Goal: Check status: Check status

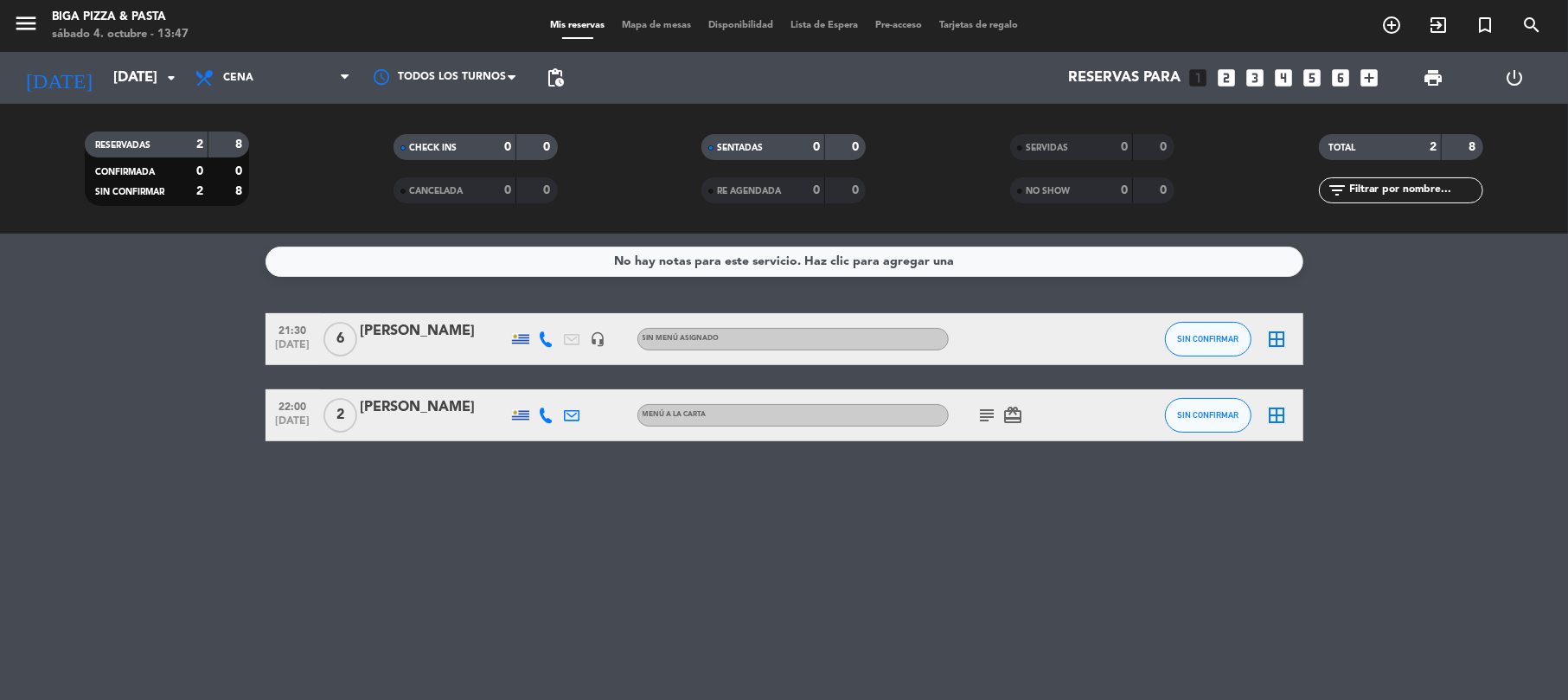
click at [104, 47] on div "menu Biga Pizza & Pasta [DATE] 4. octubre - 13:47 Mis reservas Mapa de mesas Di…" at bounding box center [784, 26] width 1568 height 52
click at [110, 66] on input "[DATE]" at bounding box center [198, 79] width 187 height 34
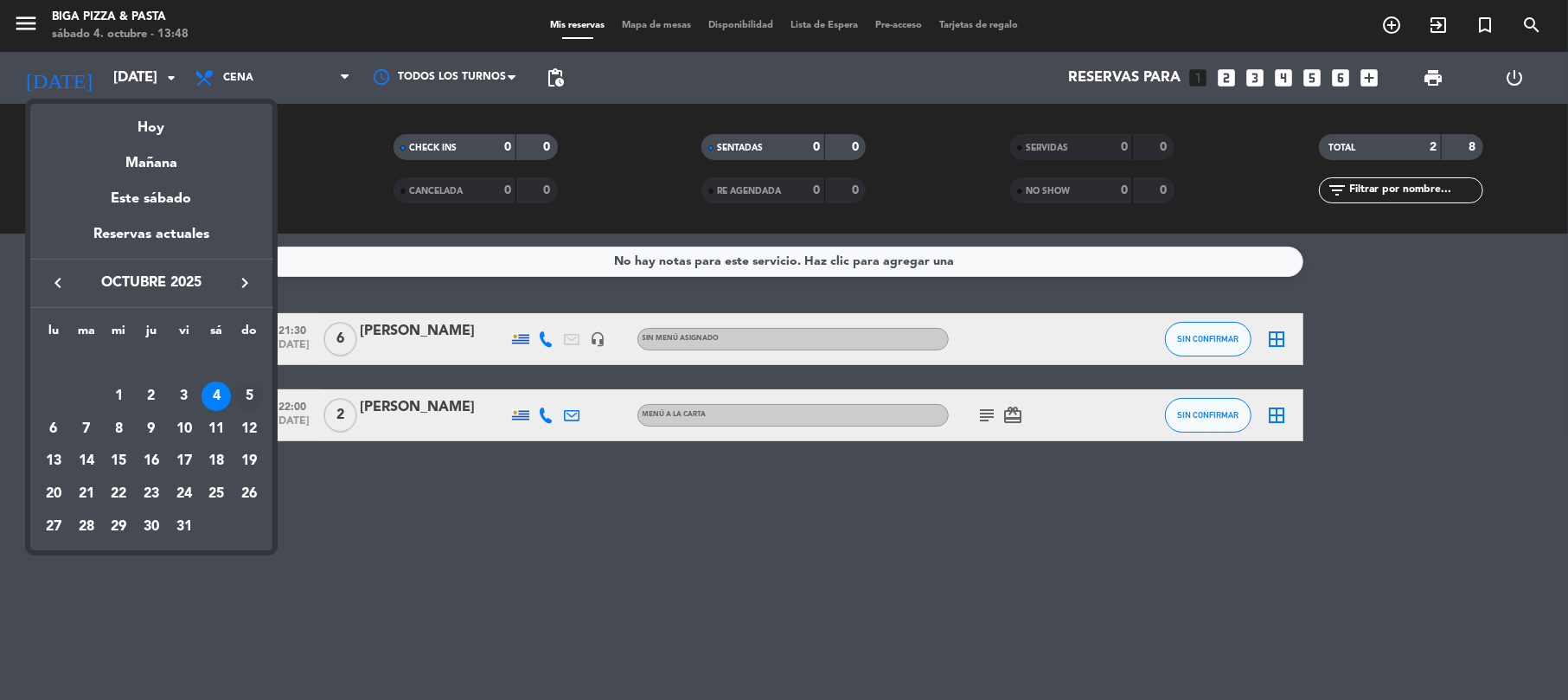
click at [243, 399] on div "5" at bounding box center [249, 395] width 29 height 29
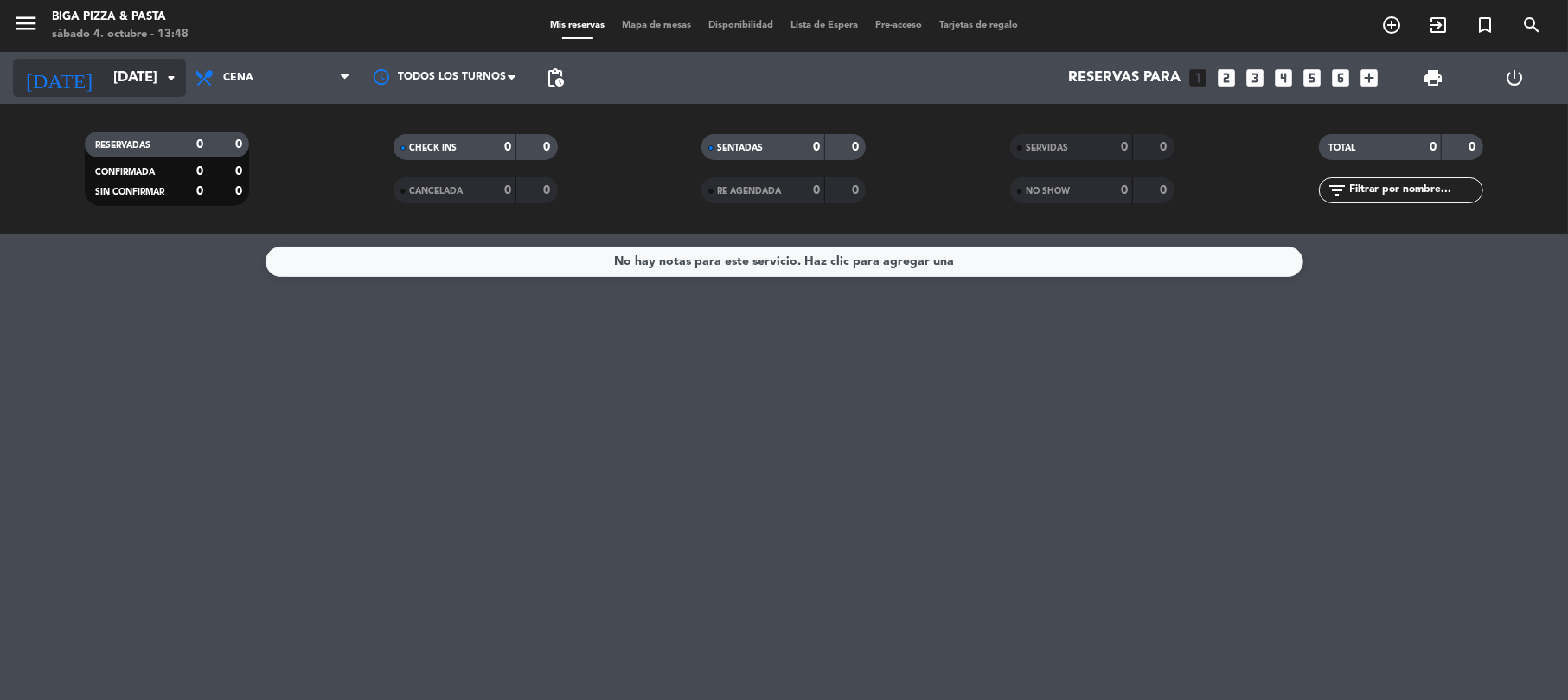
click at [115, 62] on input "[DATE]" at bounding box center [198, 79] width 187 height 34
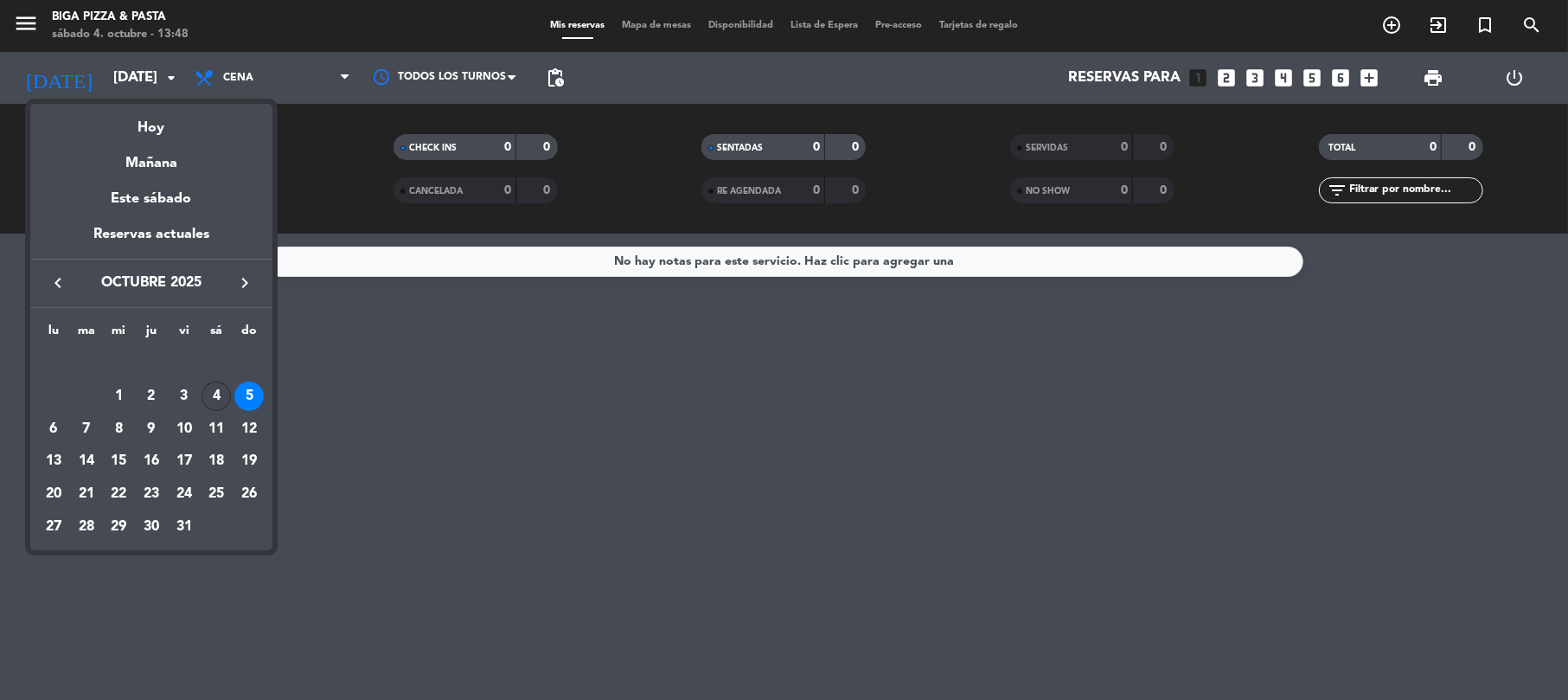
click at [204, 393] on div "4" at bounding box center [216, 395] width 29 height 29
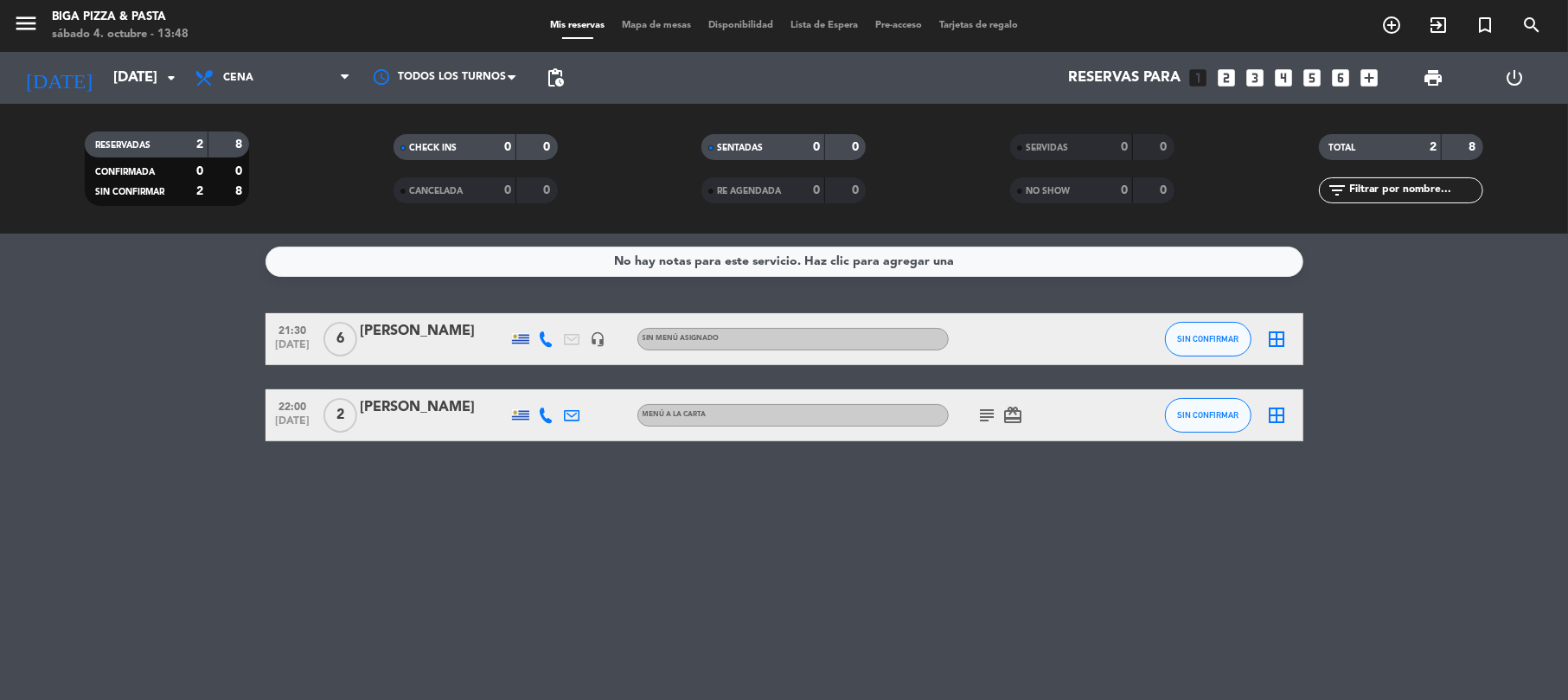
click at [962, 575] on div "No hay notas para este servicio. Haz clic para agregar una 21:30 [DATE] 6 [PERS…" at bounding box center [784, 466] width 1568 height 466
click at [105, 65] on input "[DATE]" at bounding box center [198, 79] width 187 height 34
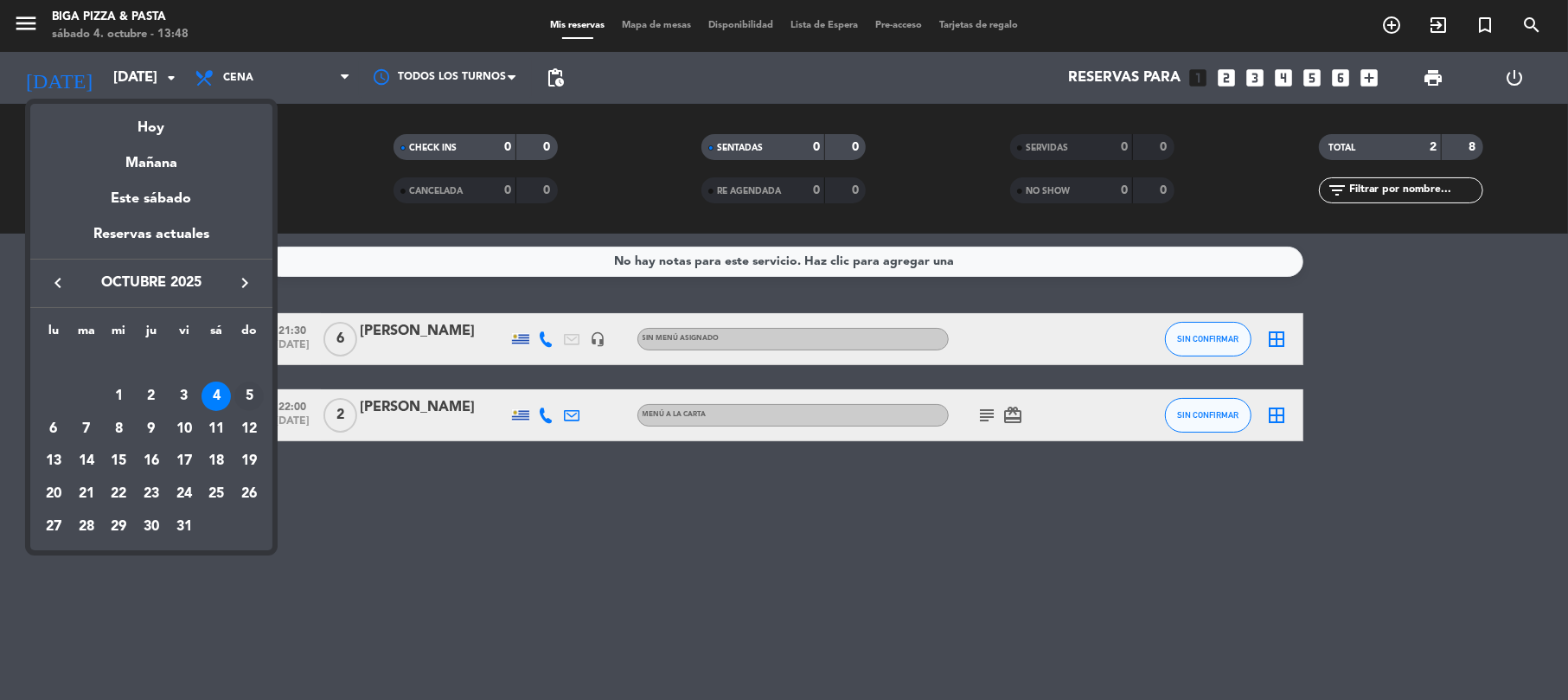
click at [250, 391] on div "5" at bounding box center [249, 395] width 29 height 29
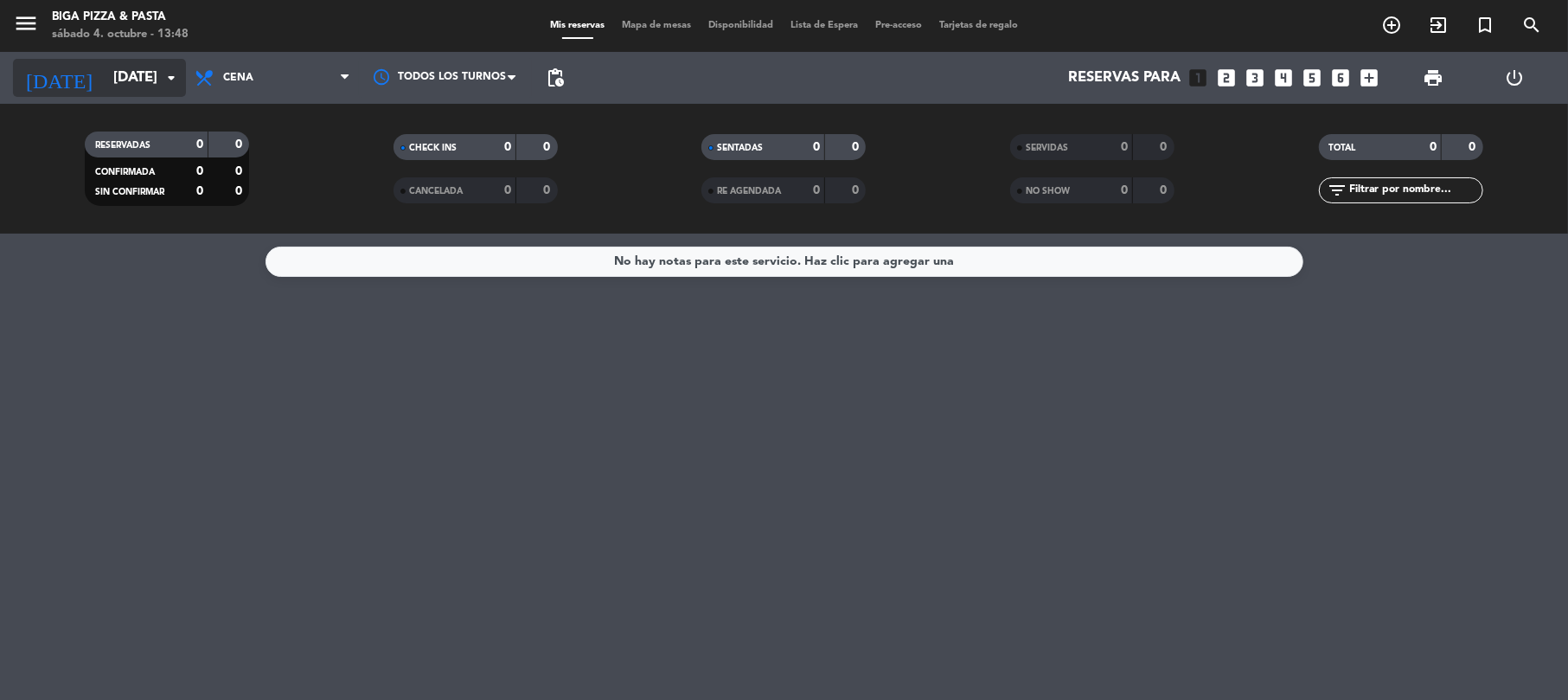
click at [168, 73] on icon "arrow_drop_down" at bounding box center [171, 78] width 21 height 21
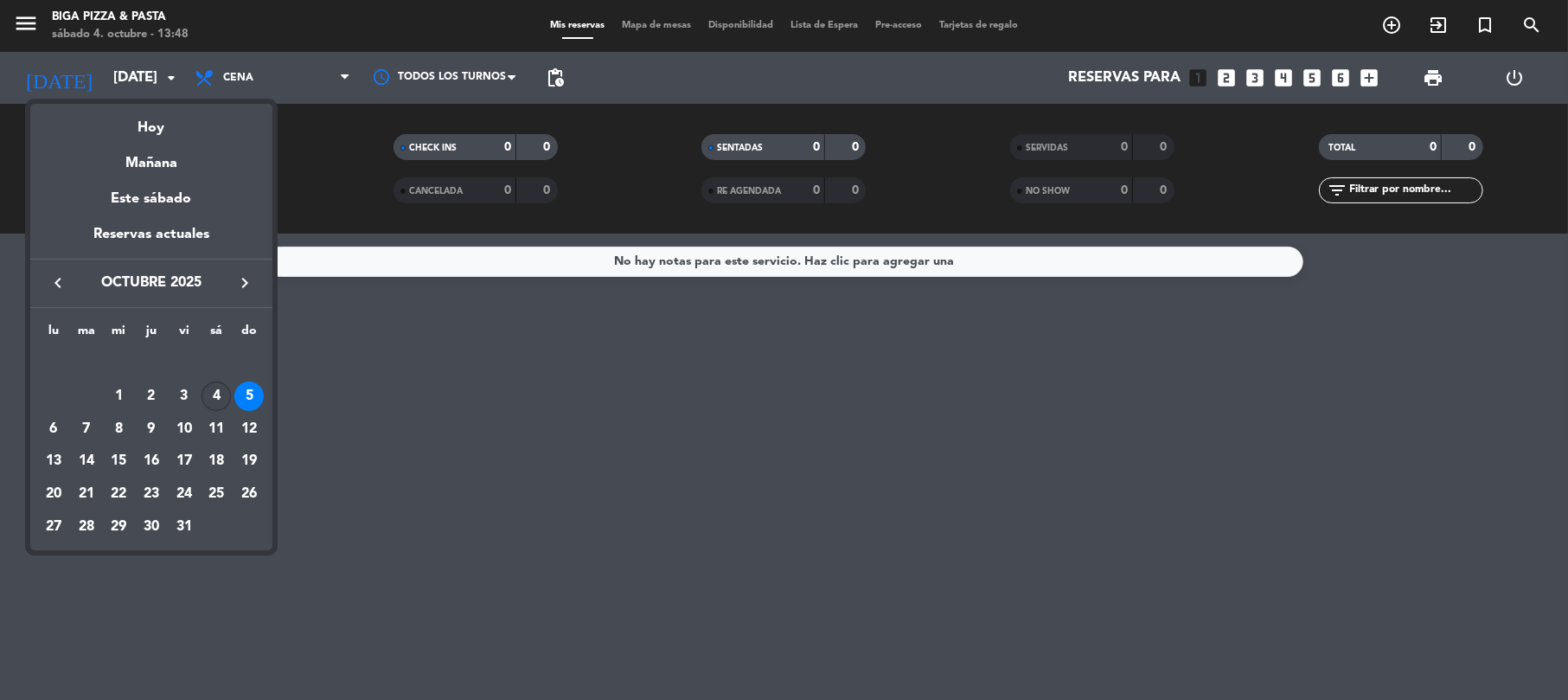
click at [223, 385] on div "4" at bounding box center [216, 395] width 29 height 29
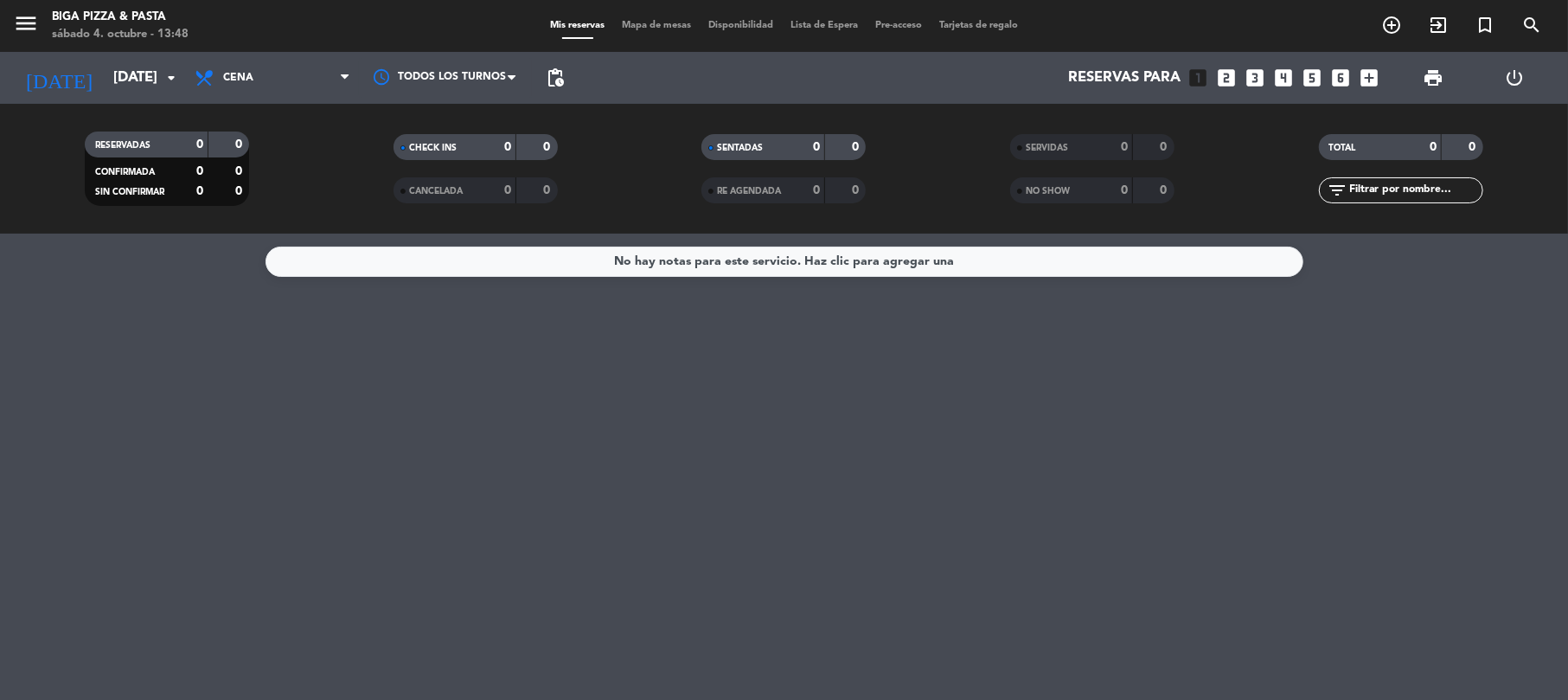
type input "[DATE]"
